Goal: Task Accomplishment & Management: Manage account settings

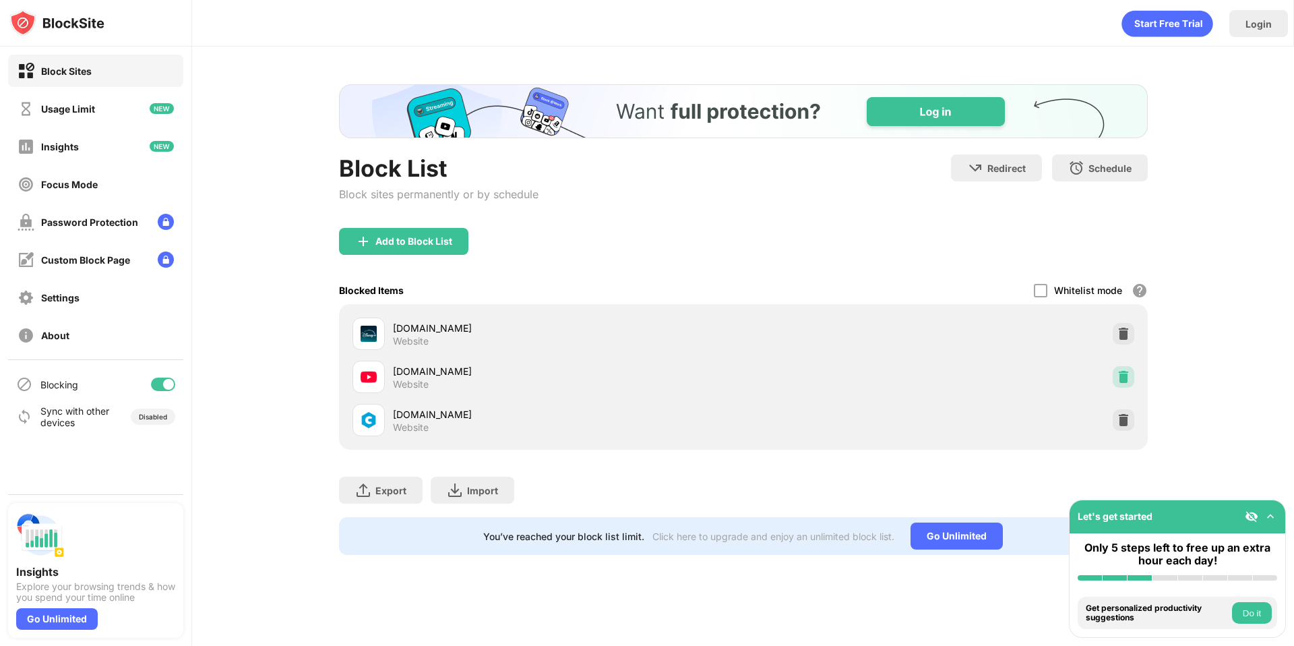
click at [1118, 377] on img at bounding box center [1123, 376] width 13 height 13
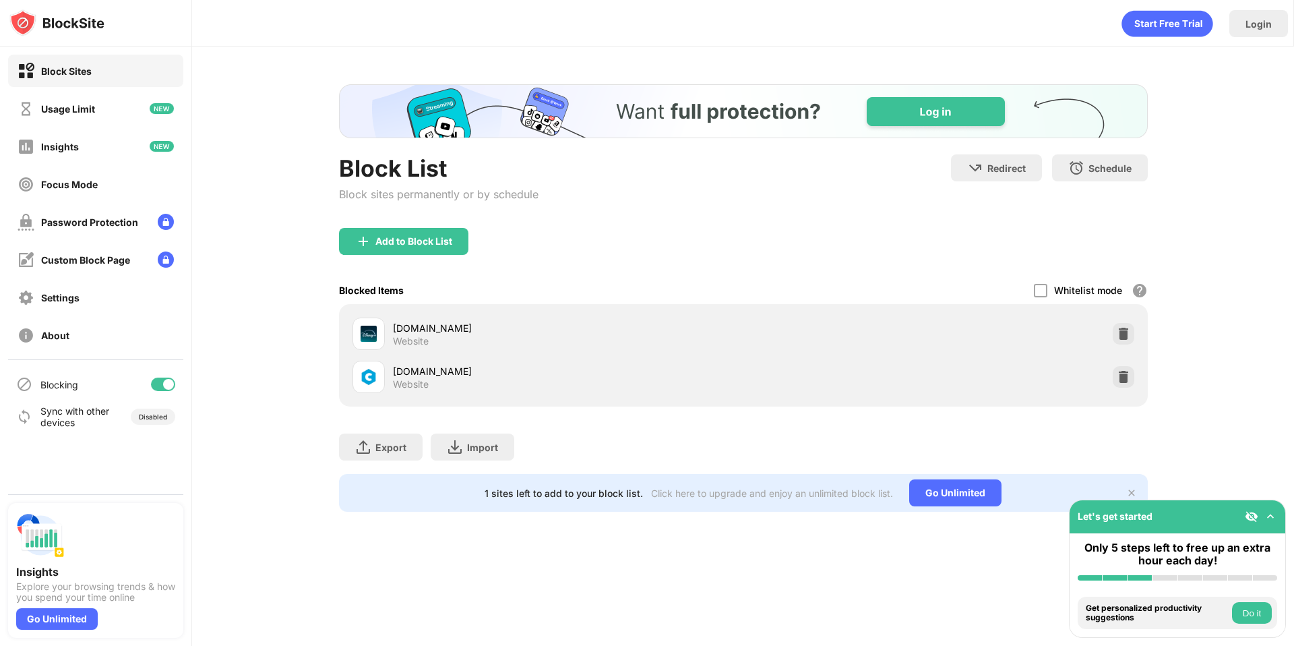
click at [1224, 180] on div "Block List Block sites permanently or by schedule Redirect Choose a site to be …" at bounding box center [743, 298] width 1102 height 503
